Goal: Find specific page/section

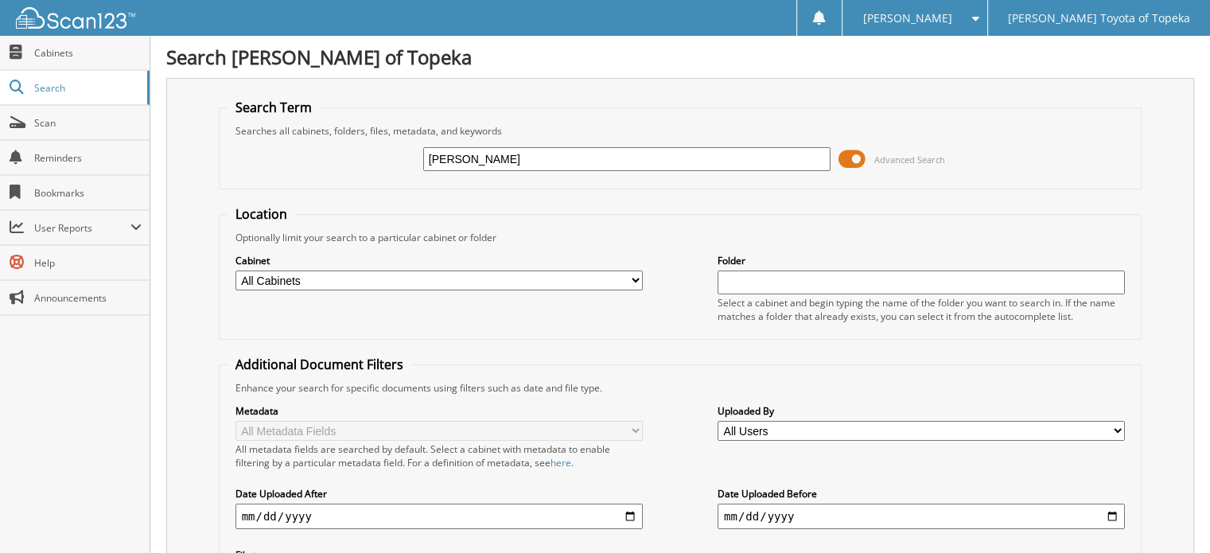
type input "[PERSON_NAME]"
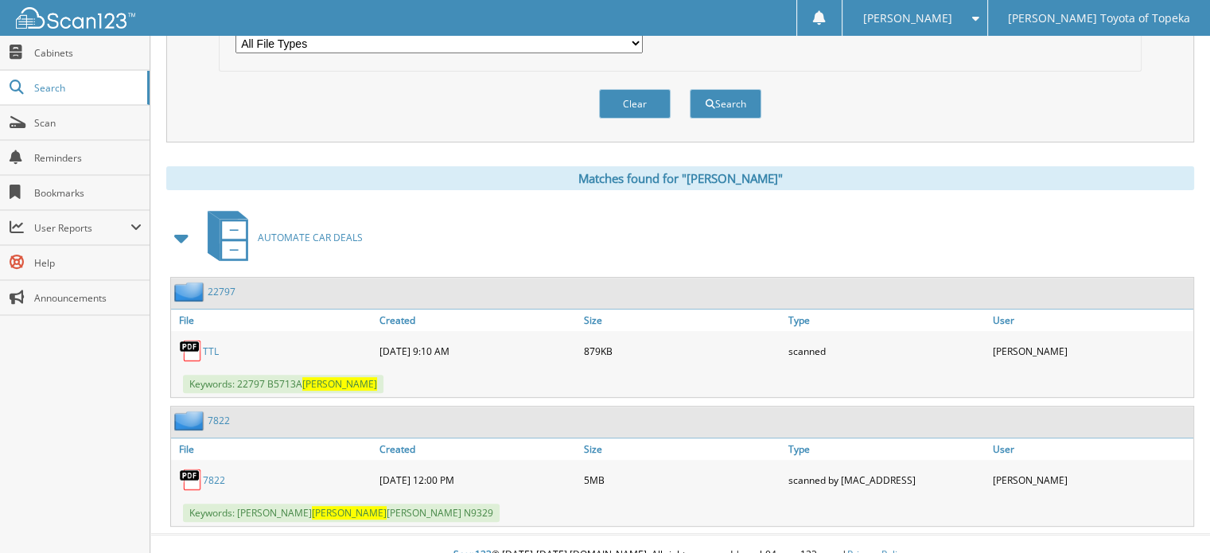
scroll to position [533, 0]
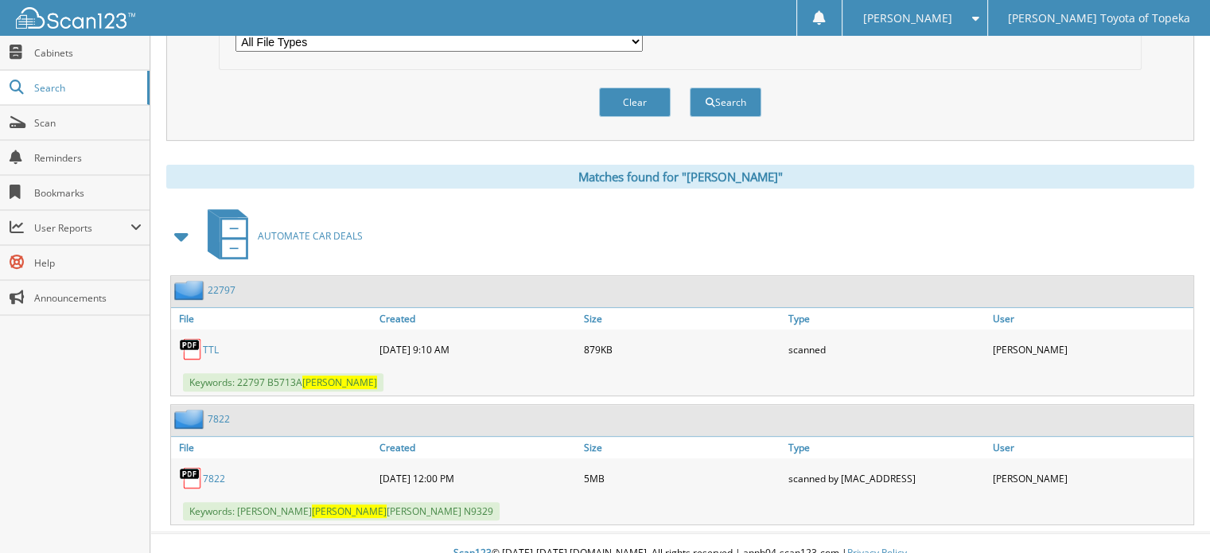
click at [209, 343] on link "TTL" at bounding box center [211, 350] width 16 height 14
click at [219, 283] on link "22797" at bounding box center [222, 290] width 28 height 14
